Goal: Information Seeking & Learning: Learn about a topic

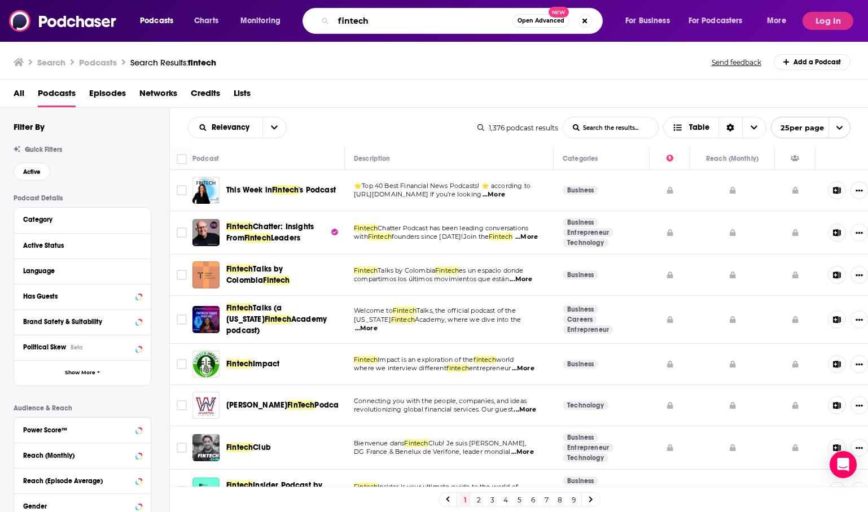
click at [456, 16] on input "fintech" at bounding box center [423, 21] width 179 height 18
paste input "Sustainable Supply Chain podcast"
type input "Sustainable Supply Chain podcast"
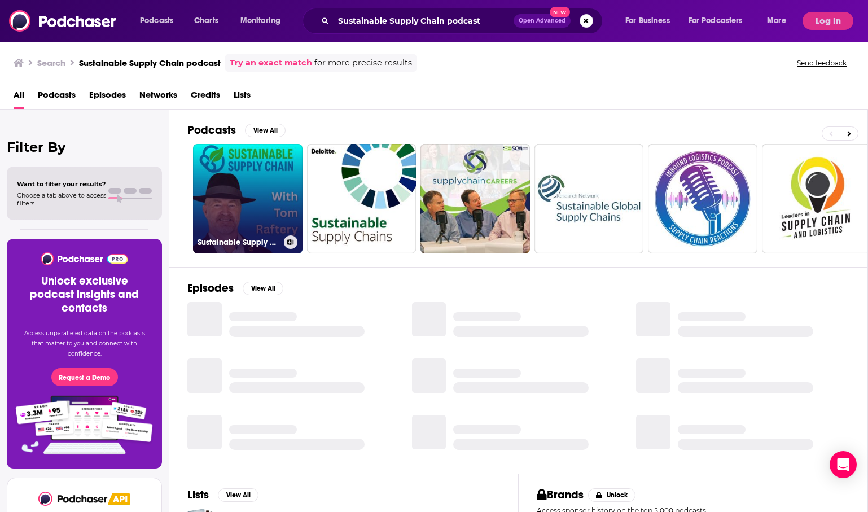
click at [273, 191] on link "Sustainable Supply Chain" at bounding box center [248, 199] width 110 height 110
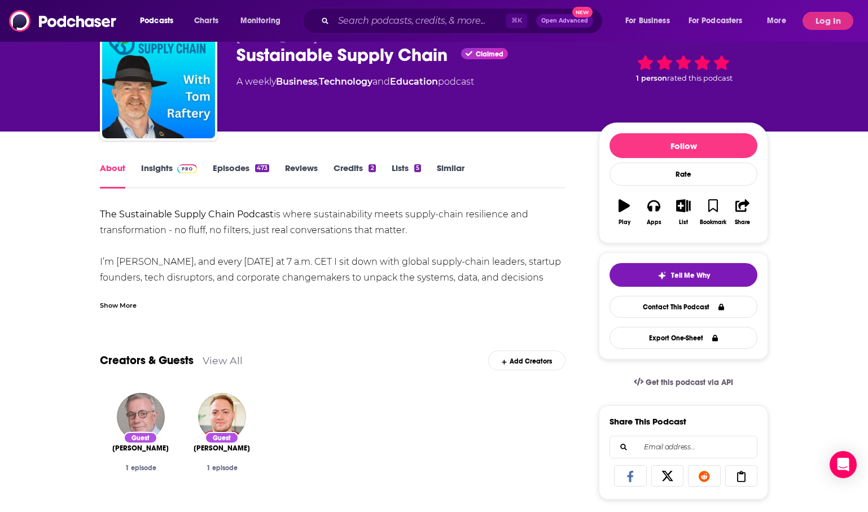
scroll to position [49, 0]
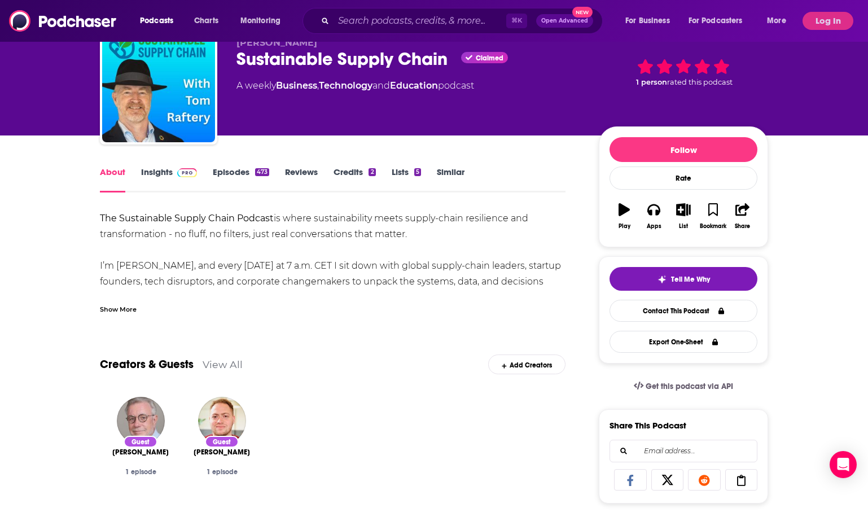
click at [248, 171] on link "Episodes 473" at bounding box center [241, 180] width 56 height 26
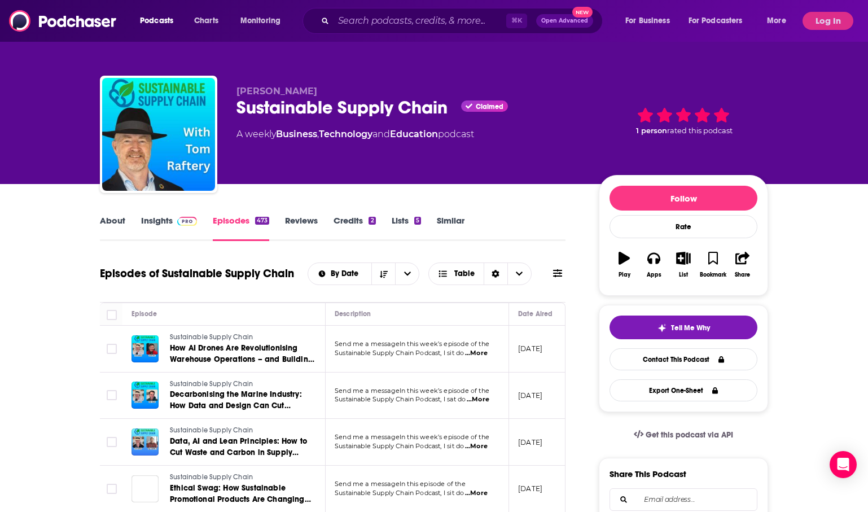
click at [286, 214] on div "About Insights Episodes 473 Reviews Credits 2 Lists 5 Similar" at bounding box center [333, 227] width 466 height 28
click at [287, 216] on link "Reviews" at bounding box center [301, 228] width 33 height 26
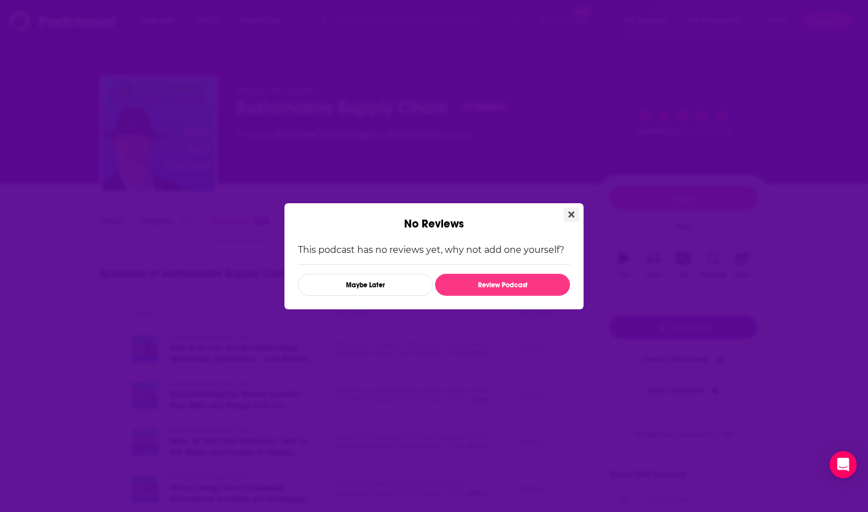
click at [570, 211] on icon "Close" at bounding box center [571, 214] width 6 height 9
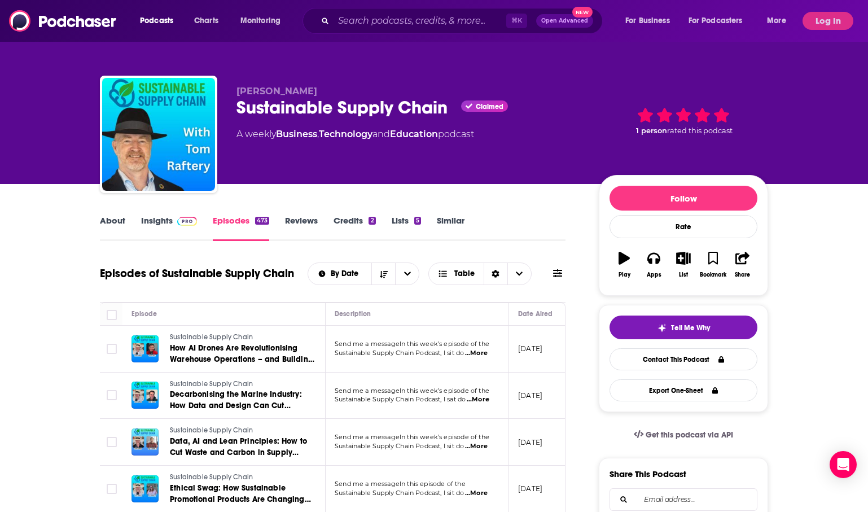
click at [109, 228] on link "About" at bounding box center [112, 228] width 25 height 26
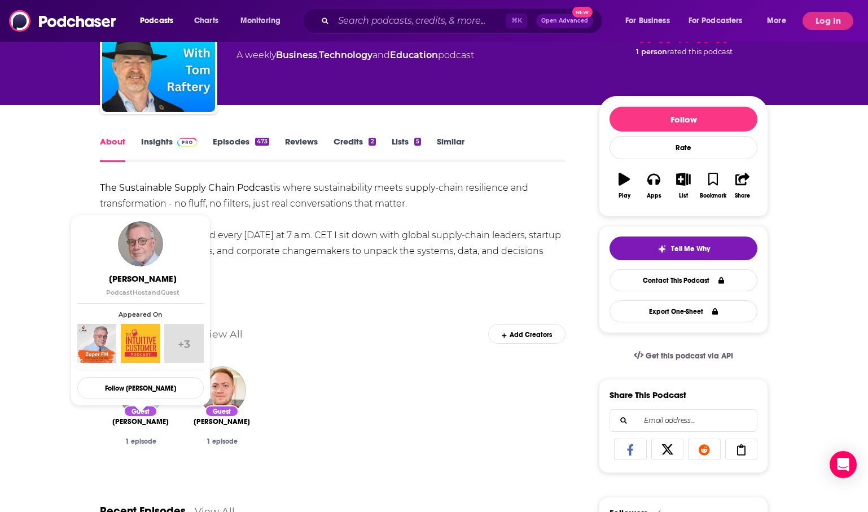
scroll to position [61, 0]
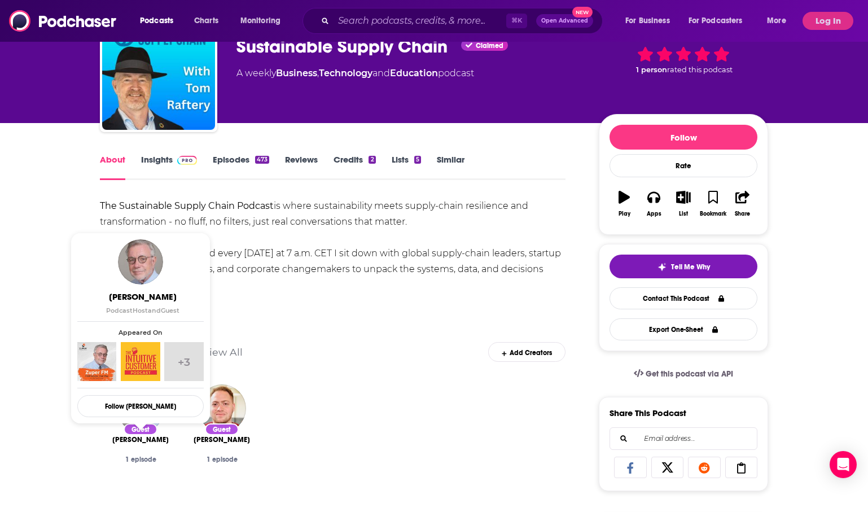
click at [409, 322] on div "Creators & Guests View All Add Creators" at bounding box center [333, 345] width 466 height 60
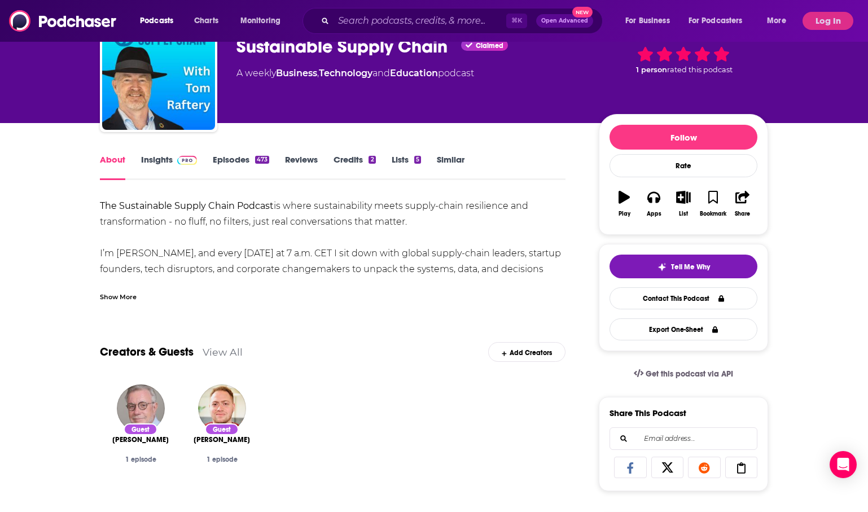
scroll to position [0, 0]
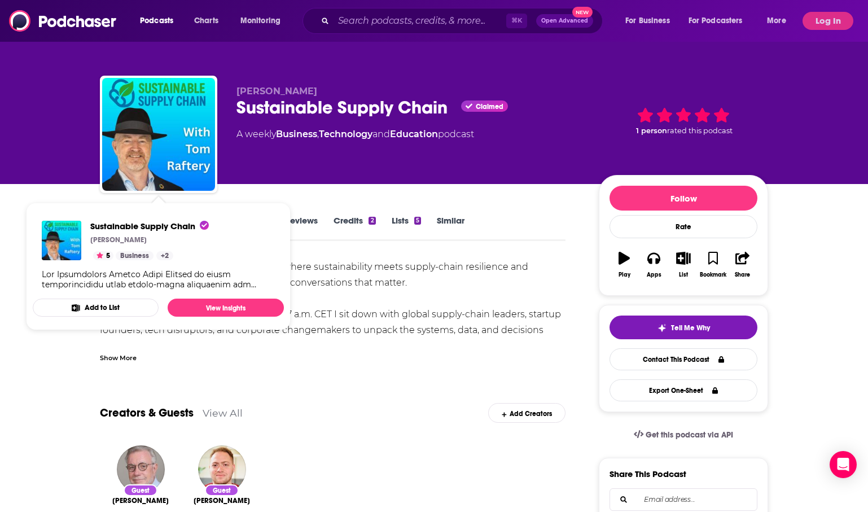
click at [156, 208] on span "Sustainable Supply Chain [PERSON_NAME] 5 Business + 2 Add to List View Insights" at bounding box center [158, 267] width 251 height 128
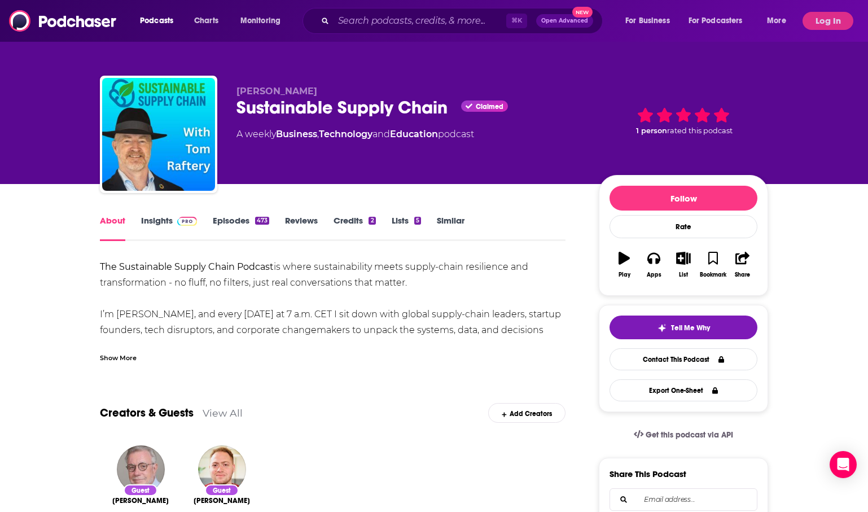
click at [150, 224] on link "Insights" at bounding box center [169, 228] width 56 height 26
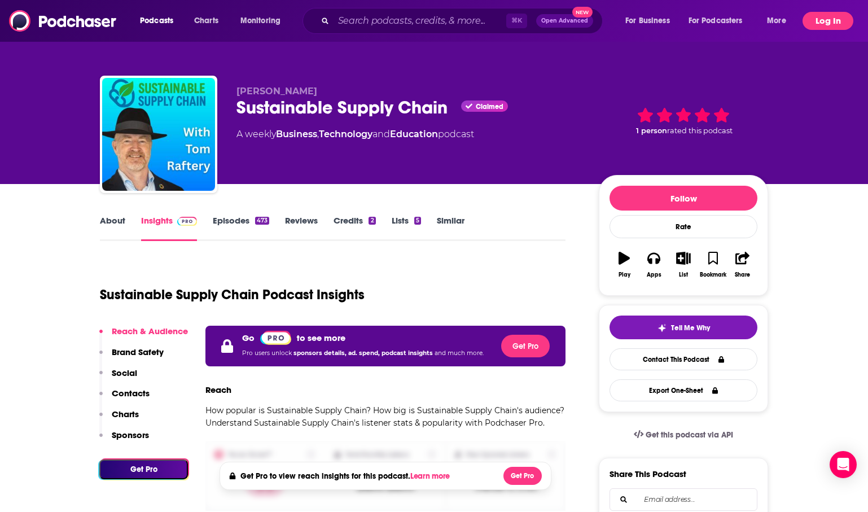
click at [814, 20] on button "Log In" at bounding box center [828, 21] width 51 height 18
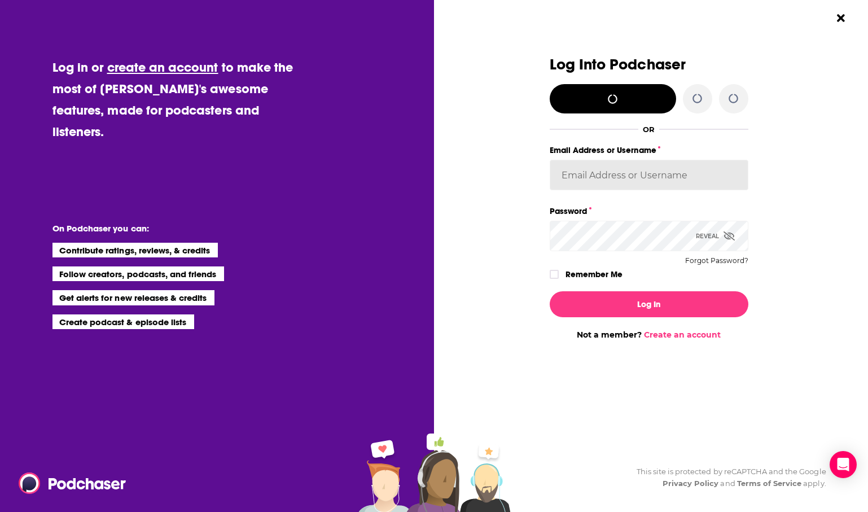
type input "[EMAIL_ADDRESS][DOMAIN_NAME]"
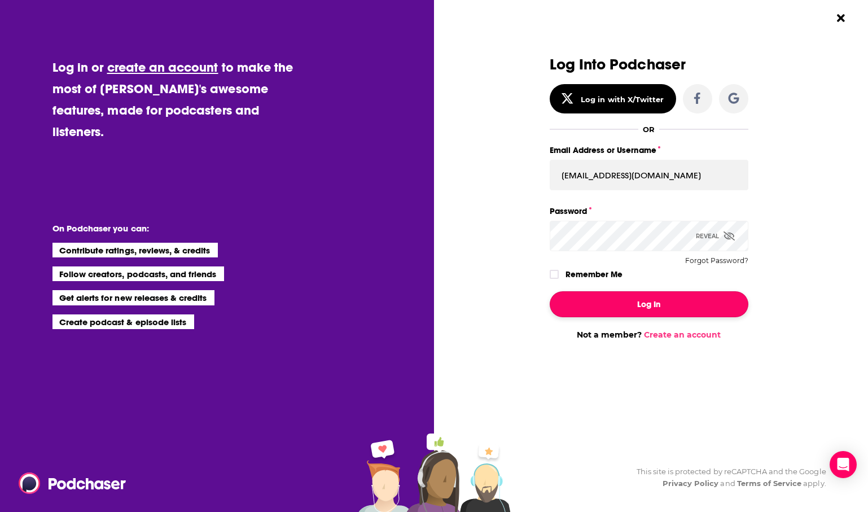
click at [607, 304] on button "Log In" at bounding box center [649, 304] width 199 height 26
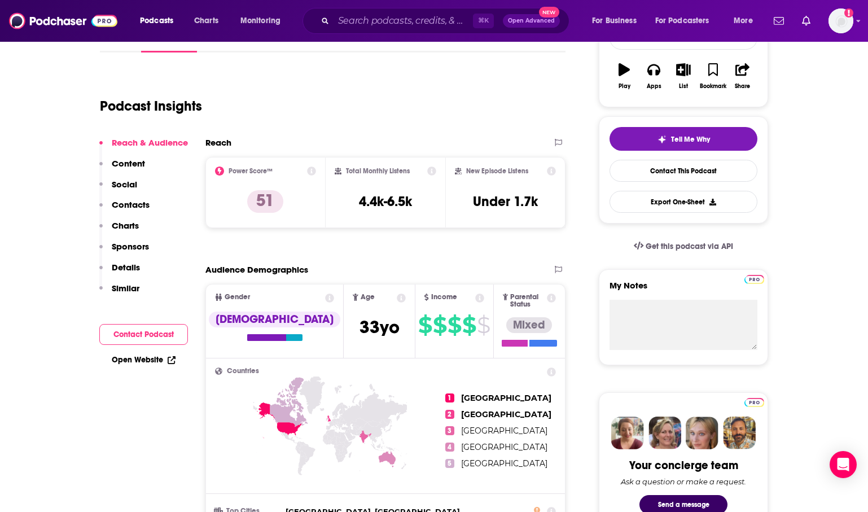
scroll to position [193, 0]
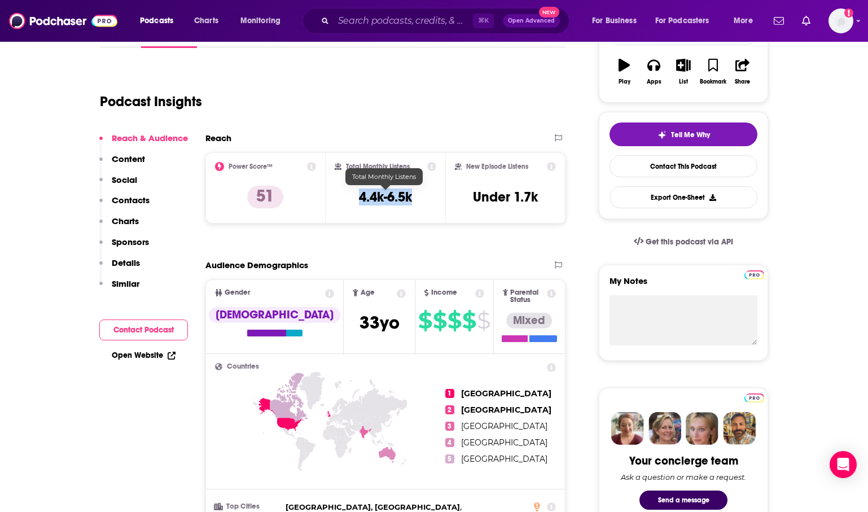
copy h3 "4.4k-6.5k"
drag, startPoint x: 338, startPoint y: 204, endPoint x: 411, endPoint y: 200, distance: 72.9
click at [411, 200] on div "Total Monthly Listens 4.4k-6.5k" at bounding box center [386, 188] width 102 height 52
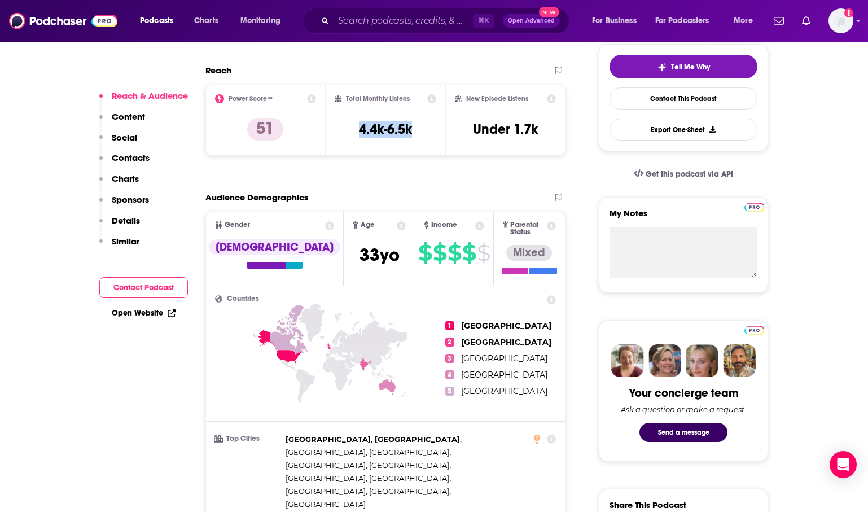
scroll to position [251, 0]
